Goal: Task Accomplishment & Management: Use online tool/utility

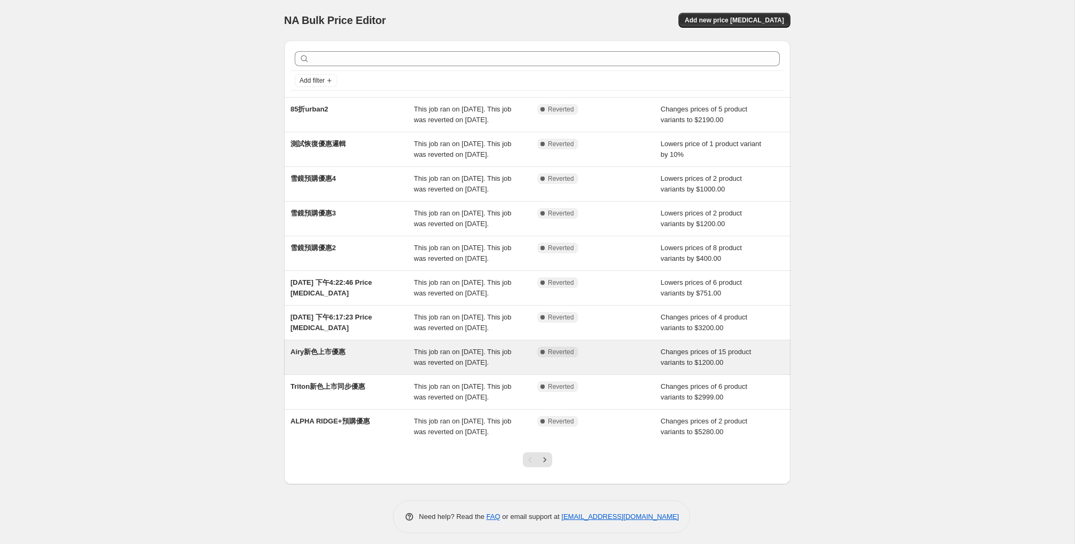
scroll to position [109, 0]
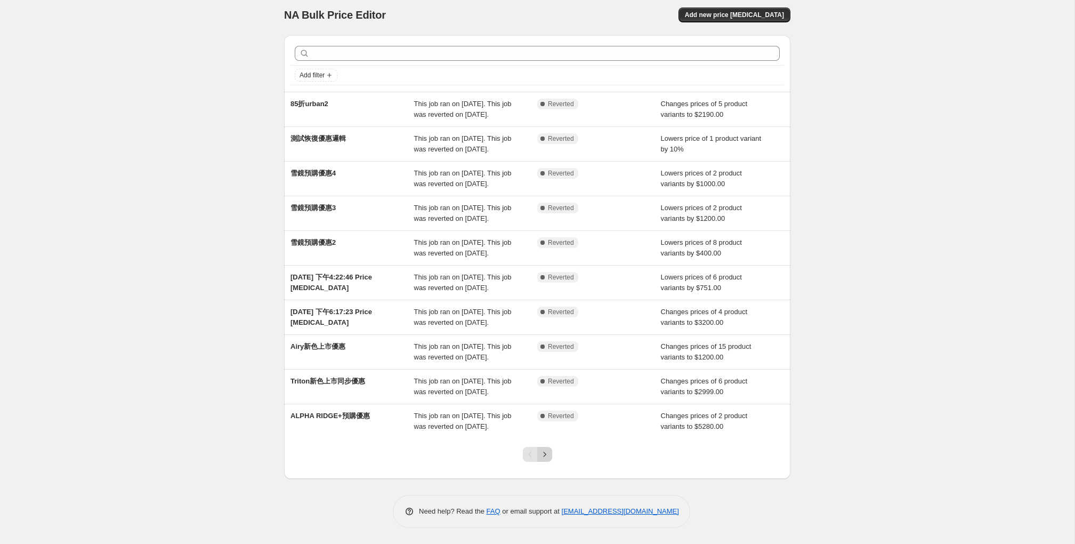
click at [546, 455] on icon "Next" at bounding box center [544, 454] width 11 height 11
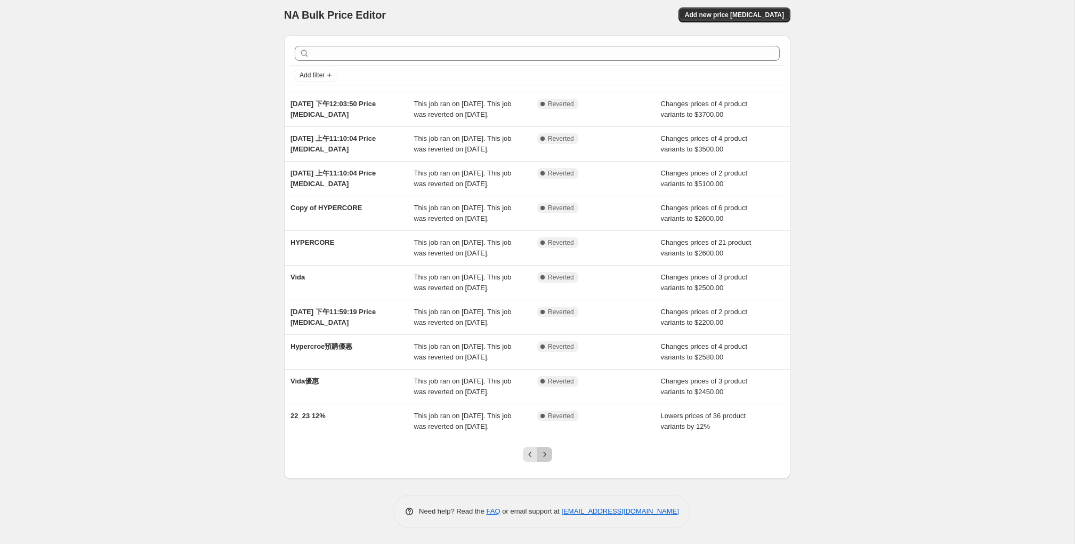
click at [546, 454] on icon "Next" at bounding box center [544, 454] width 11 height 11
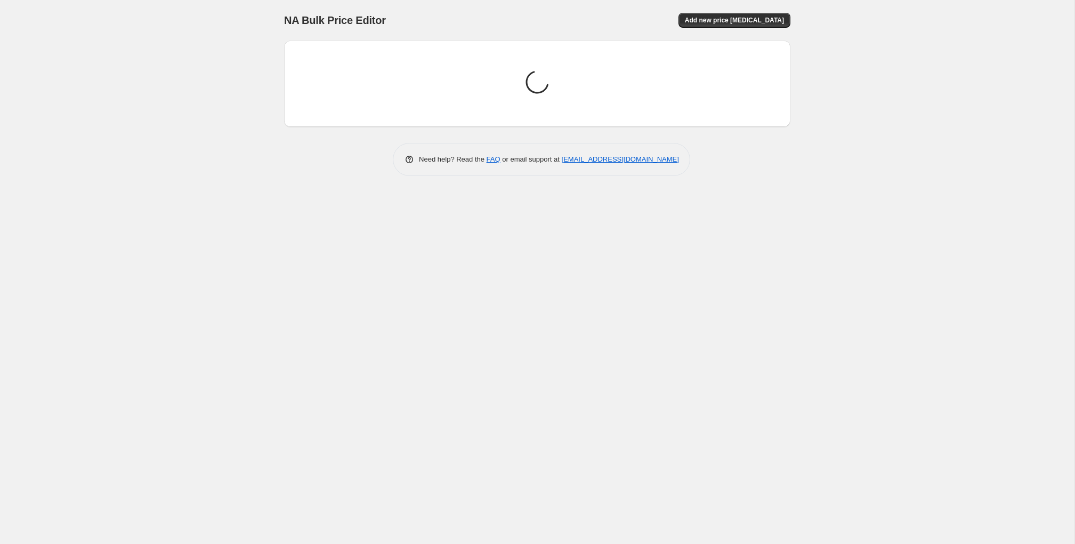
scroll to position [0, 0]
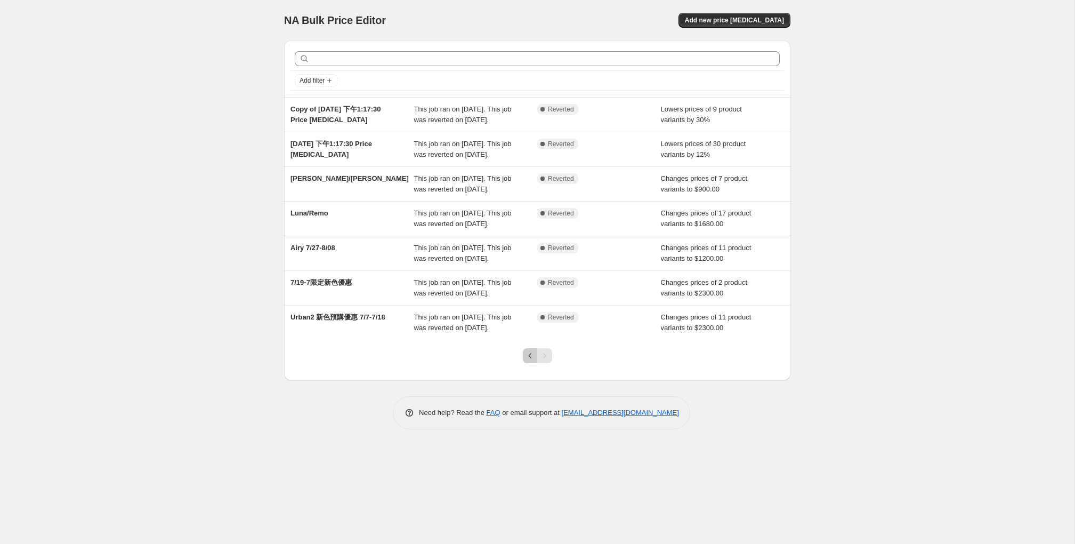
click at [531, 361] on icon "Previous" at bounding box center [530, 355] width 11 height 11
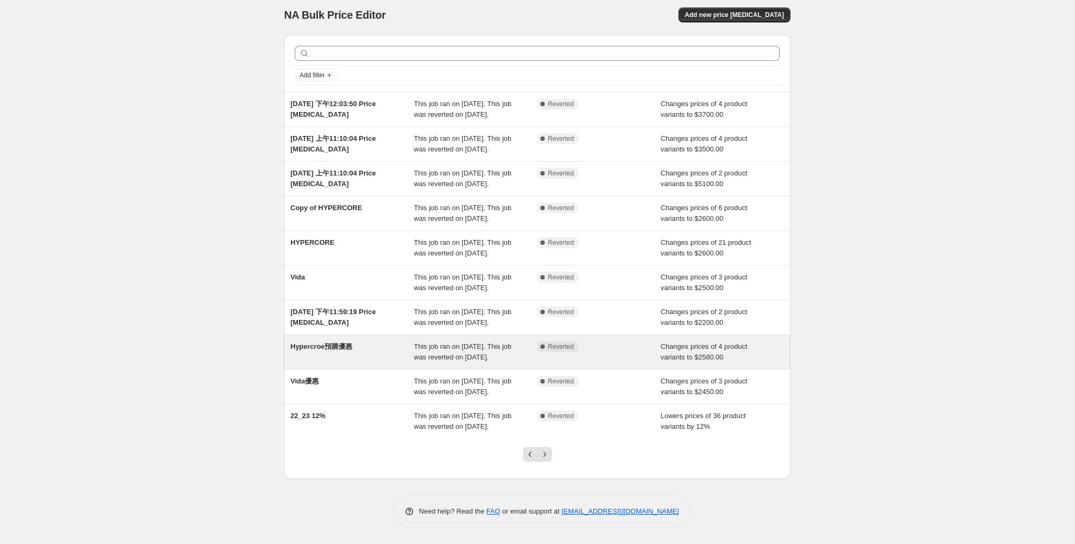
scroll to position [109, 0]
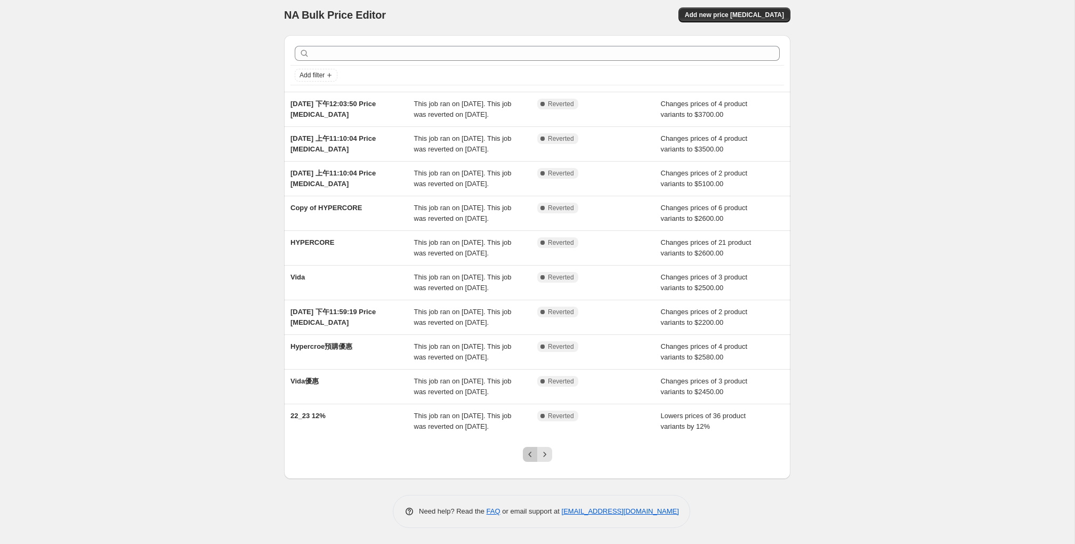
click at [529, 455] on icon "Previous" at bounding box center [530, 454] width 11 height 11
